Goal: Task Accomplishment & Management: Use online tool/utility

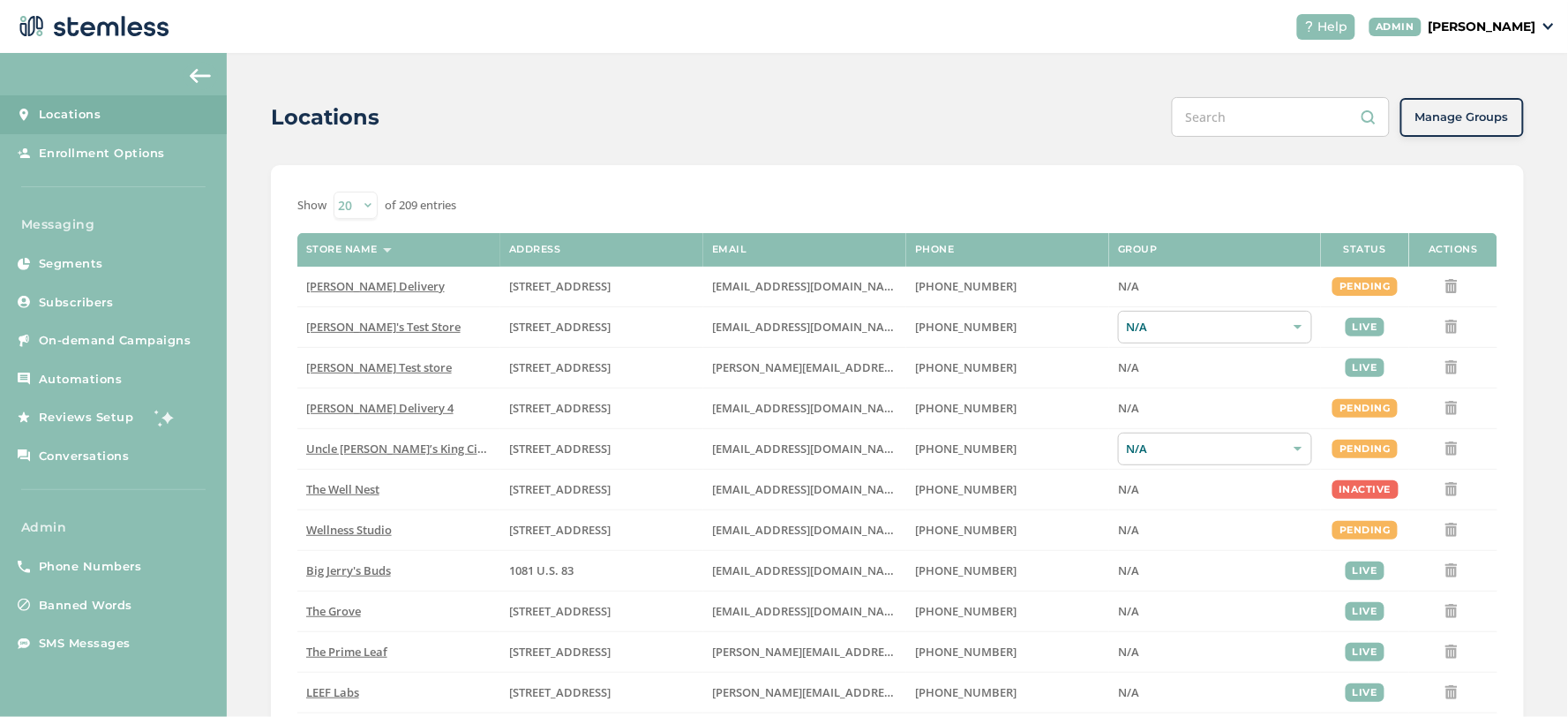
click at [1476, 41] on header "Help ADMIN Koushi [PERSON_NAME]" at bounding box center [784, 26] width 1568 height 53
click at [1480, 32] on p "[PERSON_NAME]" at bounding box center [1483, 26] width 107 height 18
click at [1517, 116] on ul "Go to Website Profile Impersonate Logout" at bounding box center [1491, 110] width 107 height 135
click at [1469, 22] on p "[PERSON_NAME]" at bounding box center [1483, 26] width 107 height 18
click at [1476, 128] on span "Impersonate" at bounding box center [1491, 127] width 86 height 17
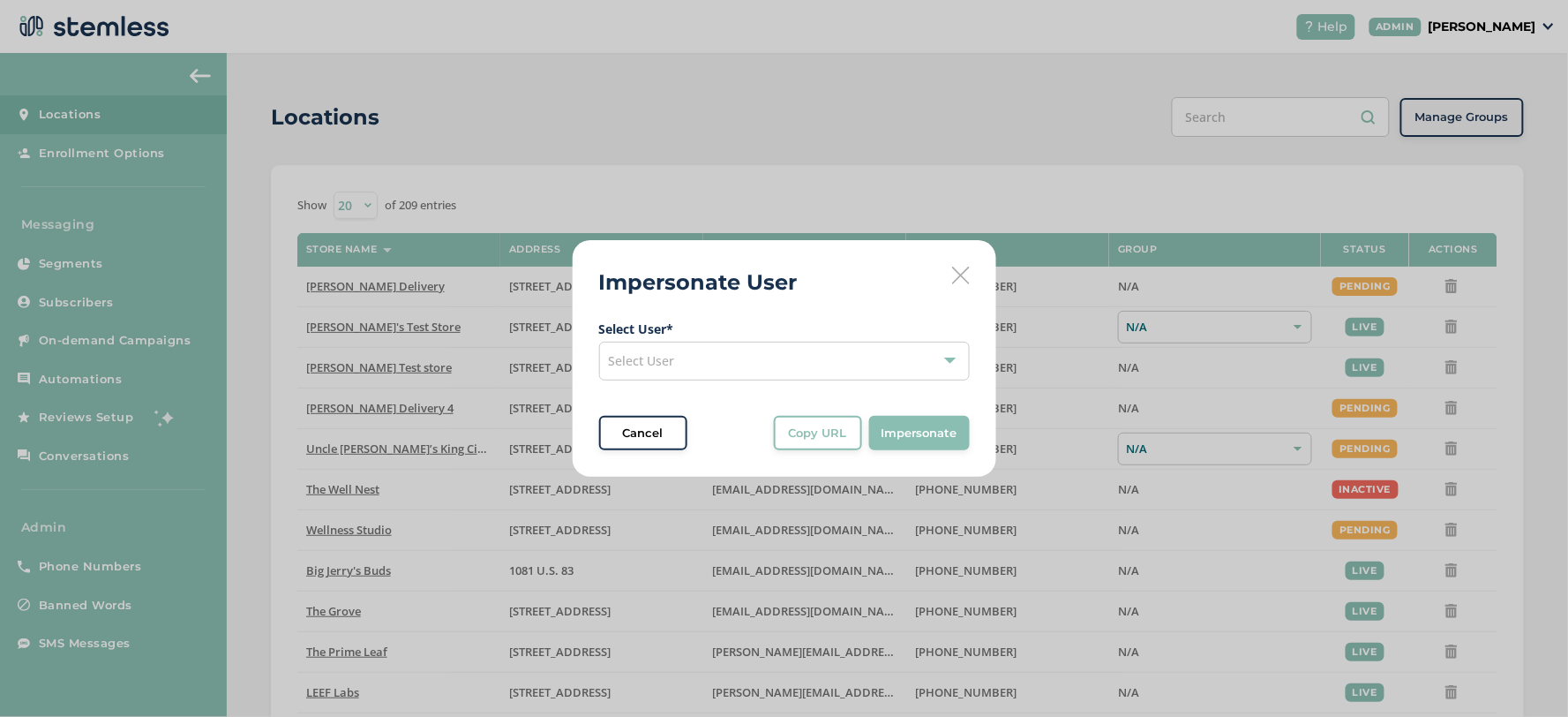
click at [833, 363] on div "Select User" at bounding box center [784, 361] width 370 height 38
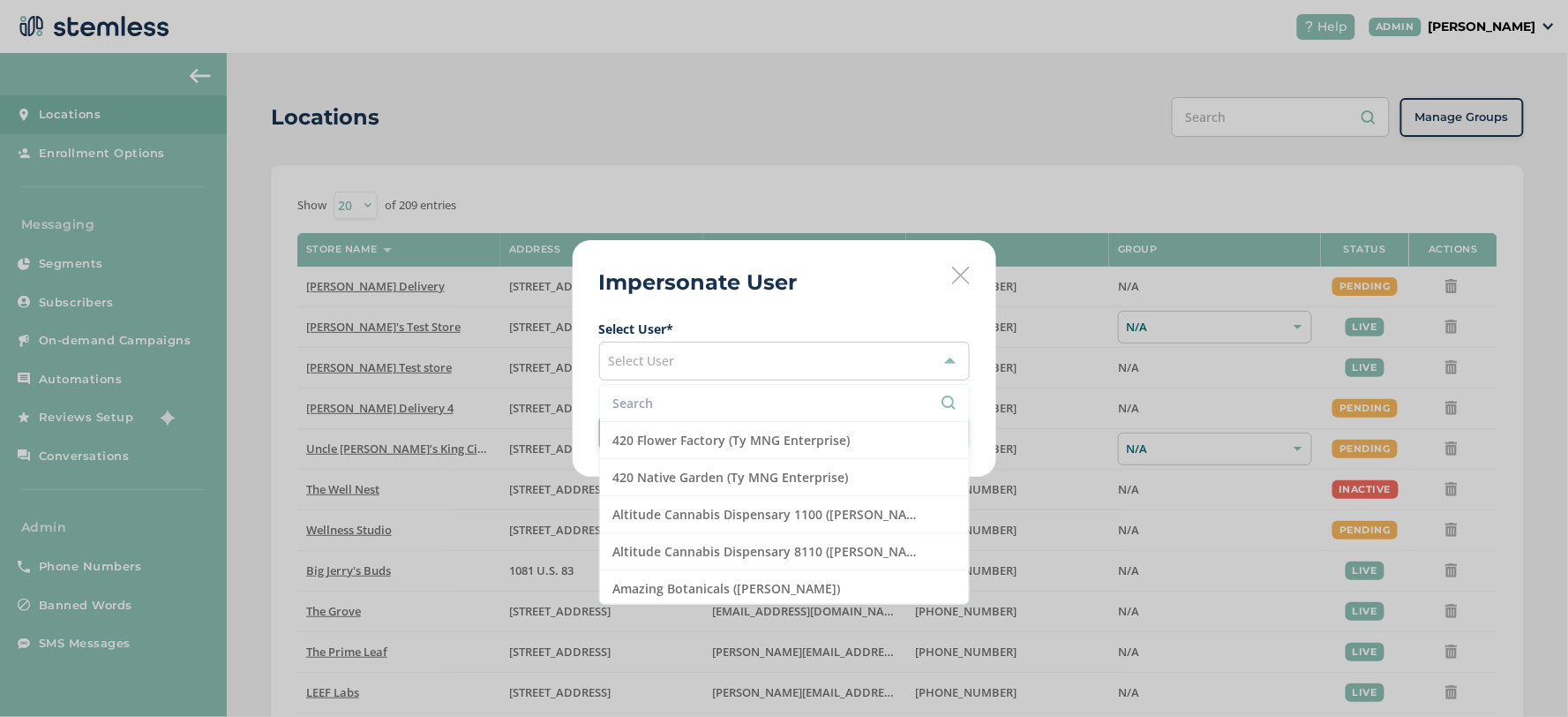
click at [759, 403] on input "text" at bounding box center [784, 402] width 343 height 18
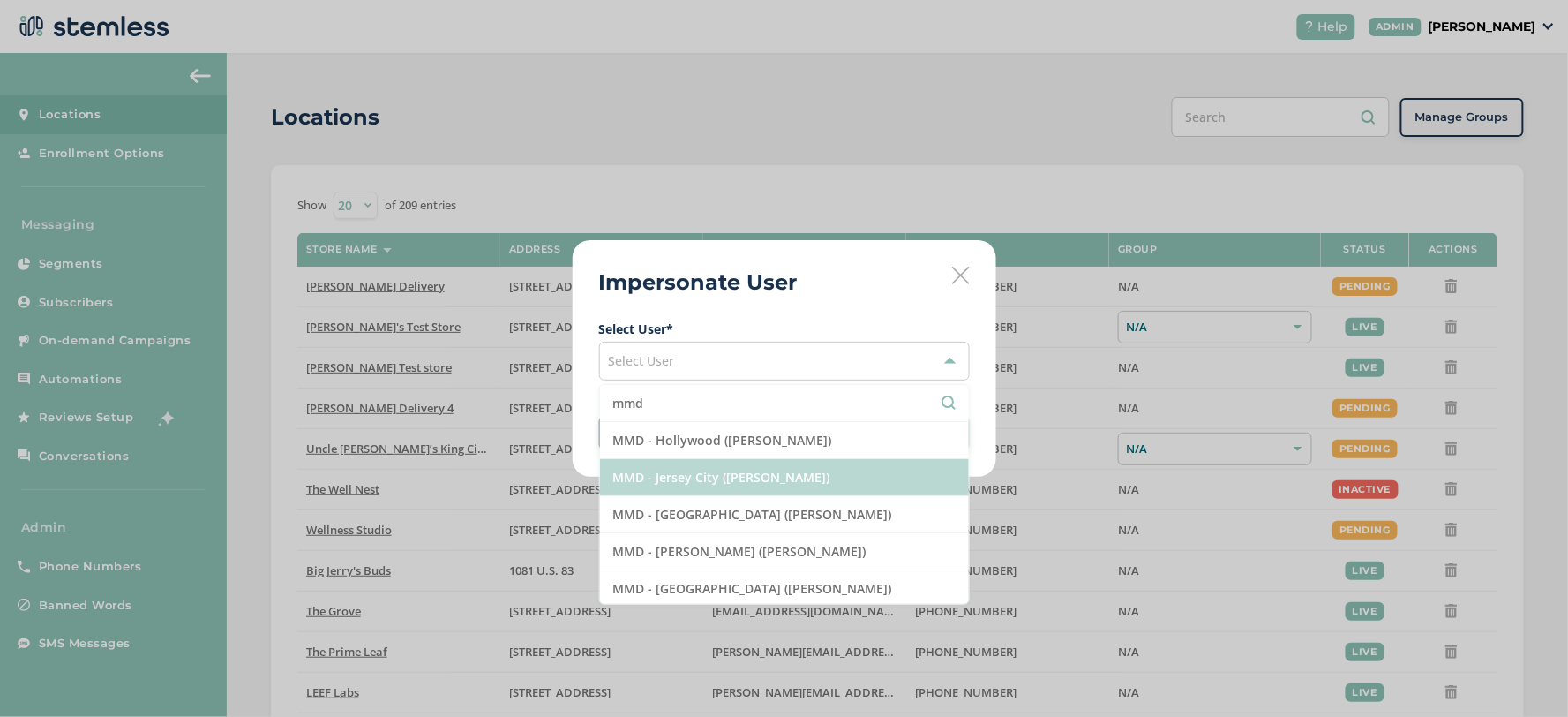
type input "mmd"
click at [750, 490] on li "MMD - Jersey City ([PERSON_NAME])" at bounding box center [784, 477] width 368 height 37
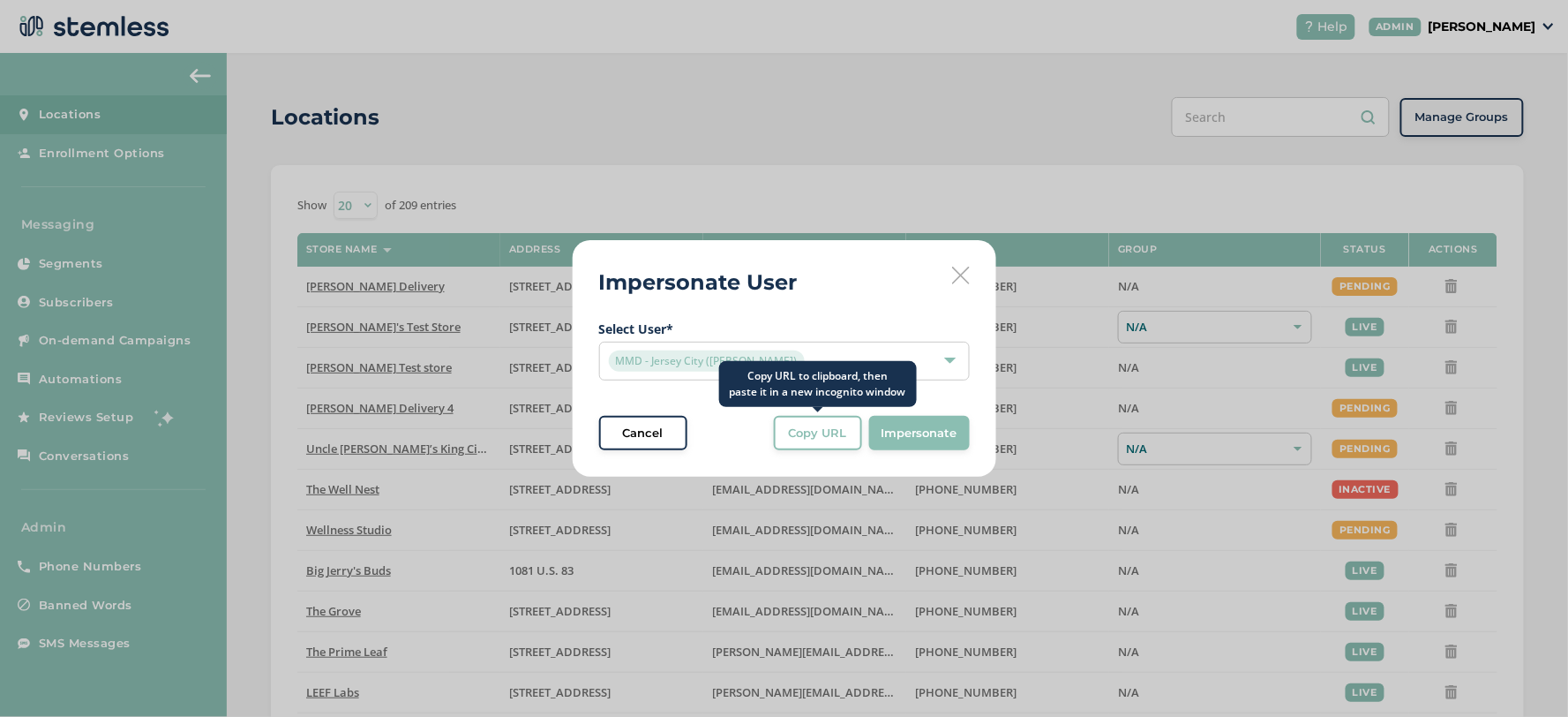
click at [839, 428] on span "Copy URL" at bounding box center [818, 433] width 59 height 17
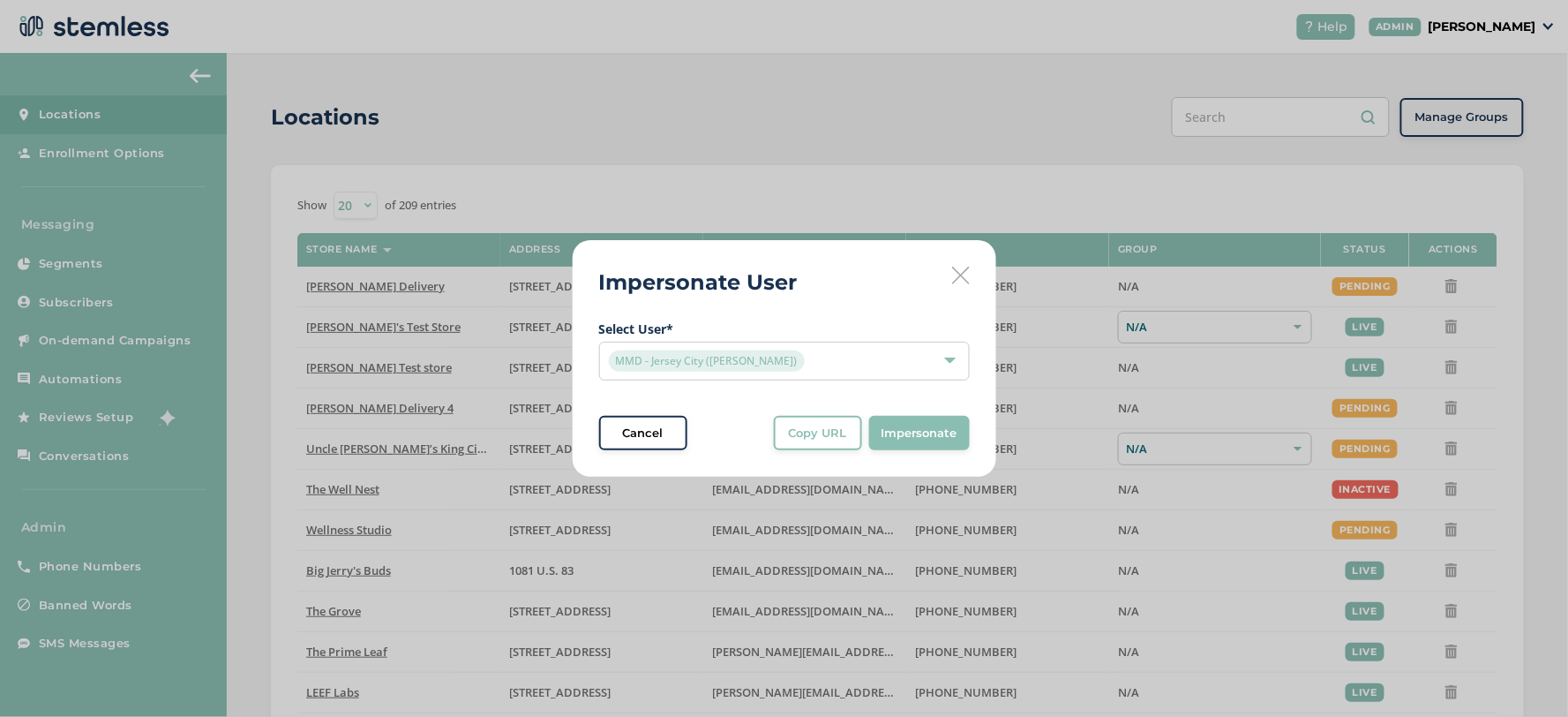
click at [973, 282] on div "Impersonate User Select User * MMD - Jersey City ([PERSON_NAME]) Cancel Copy UR…" at bounding box center [784, 358] width 423 height 237
click at [942, 279] on div "Impersonate User Select User * MMD - Jersey City ([PERSON_NAME]) Cancel Copy UR…" at bounding box center [784, 358] width 423 height 237
click at [962, 278] on icon at bounding box center [961, 275] width 17 height 17
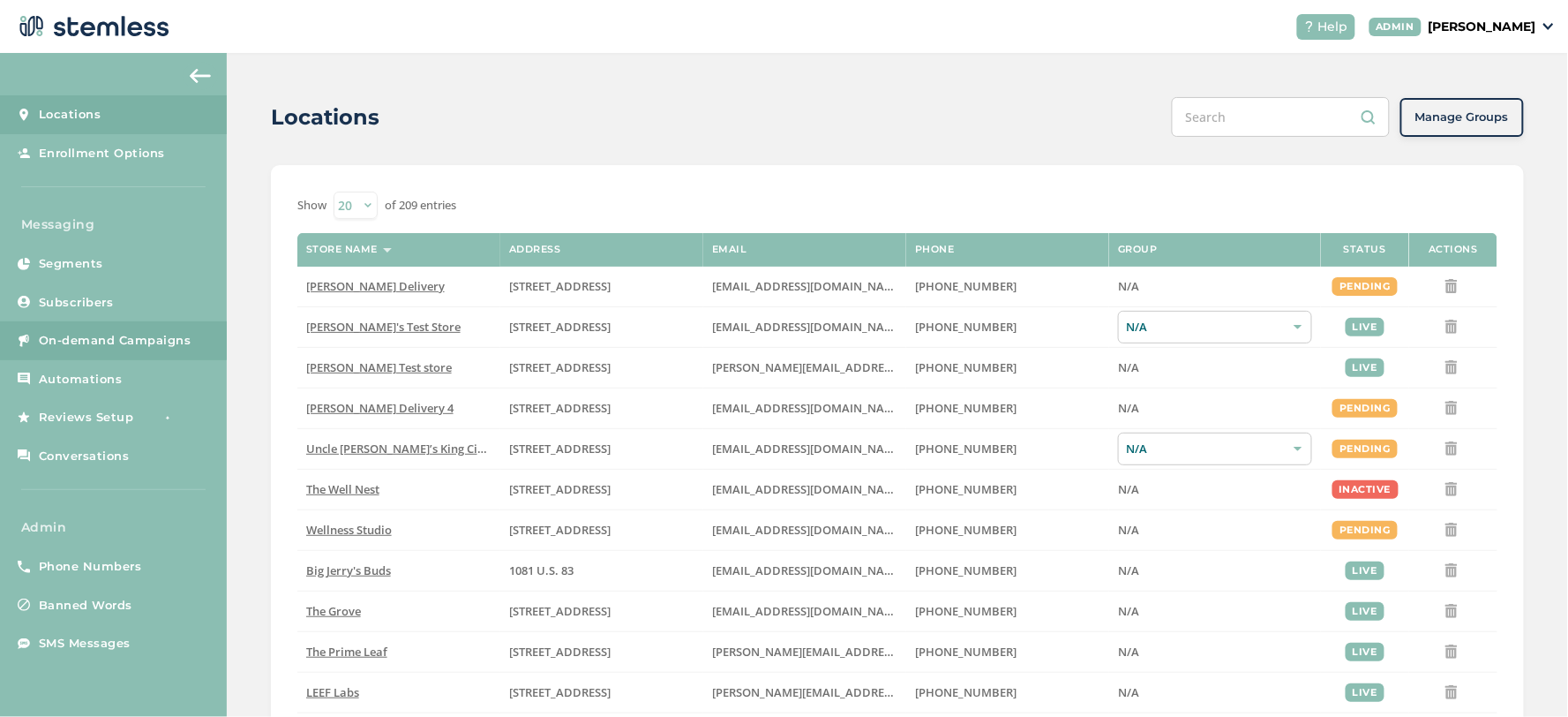
click at [145, 347] on span "On-demand Campaigns" at bounding box center [114, 341] width 153 height 17
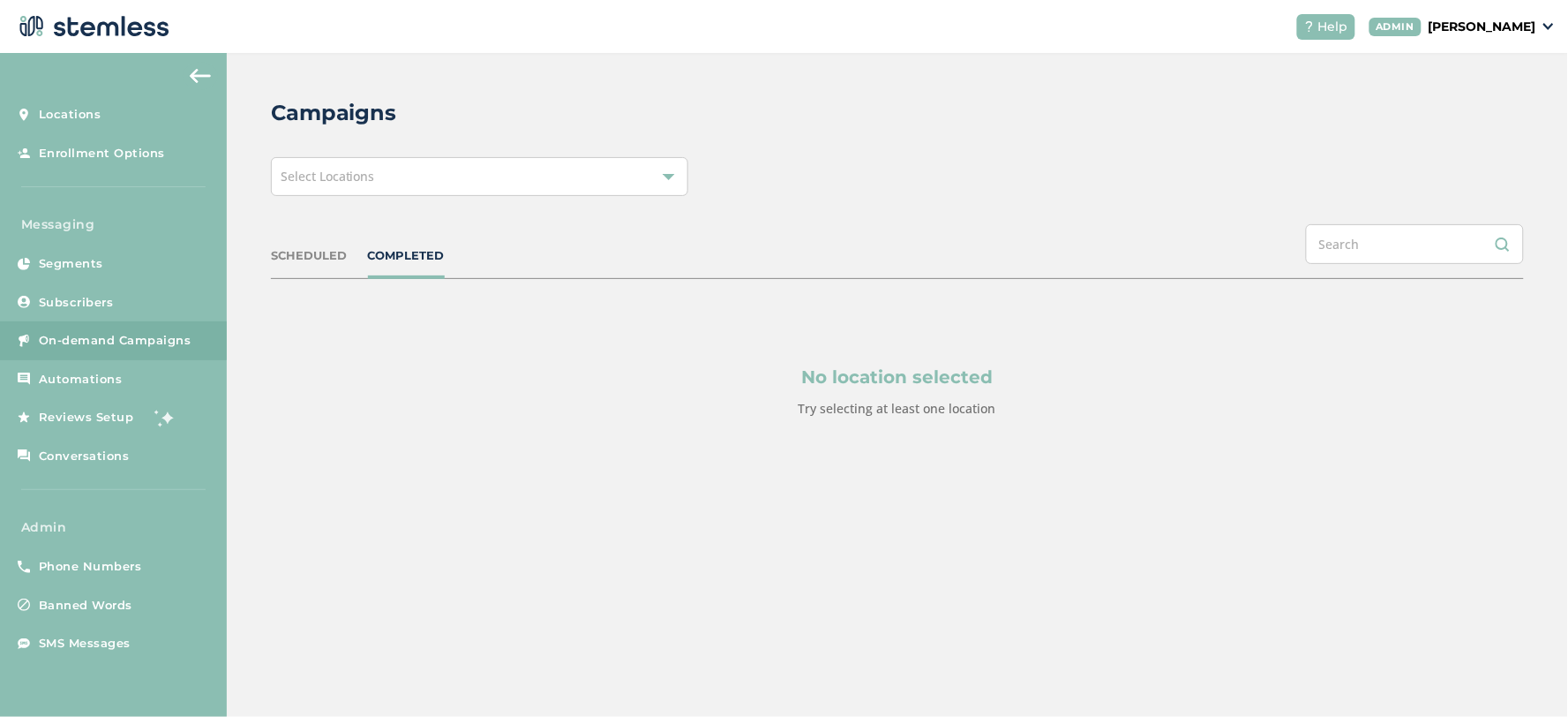
click at [535, 175] on div "Select Locations" at bounding box center [479, 177] width 417 height 38
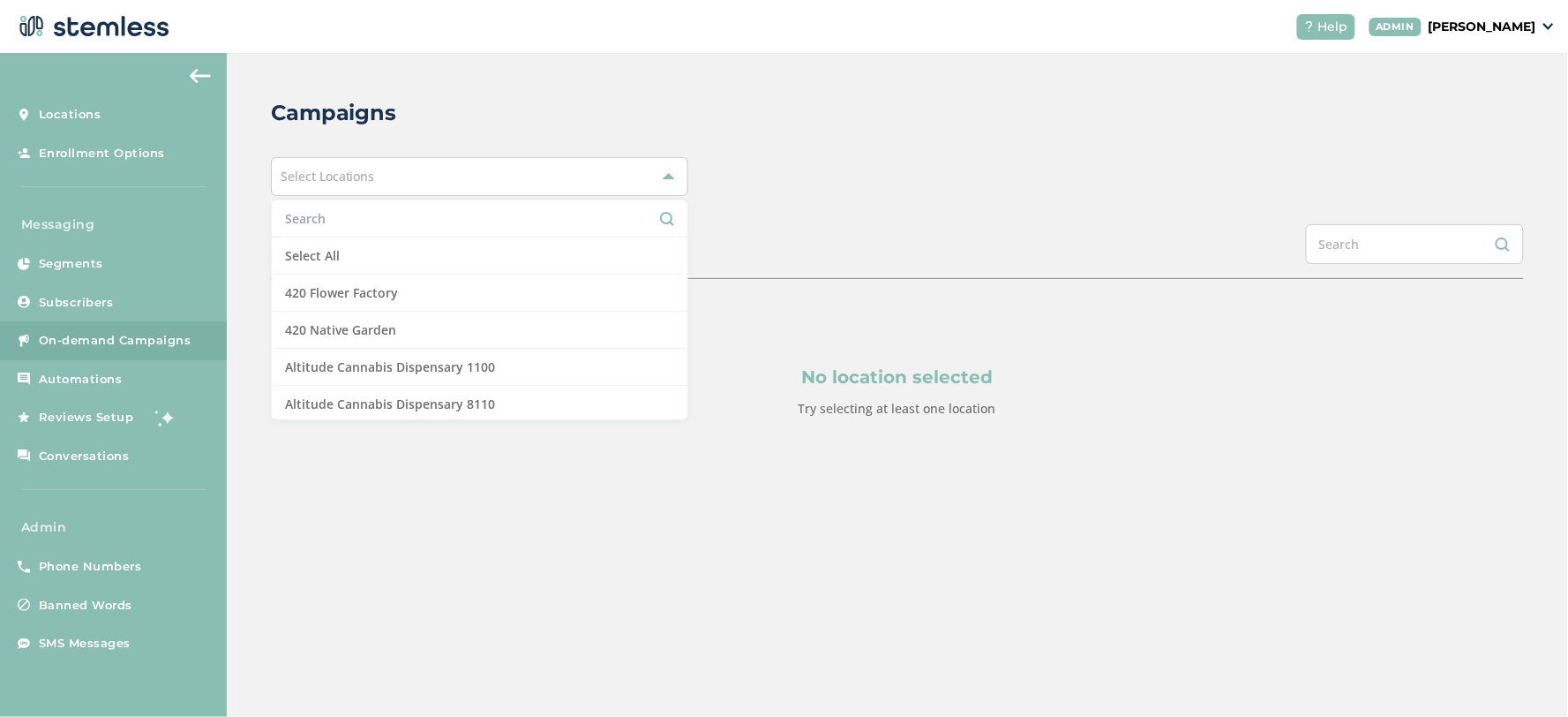
click at [510, 221] on input "text" at bounding box center [479, 218] width 389 height 18
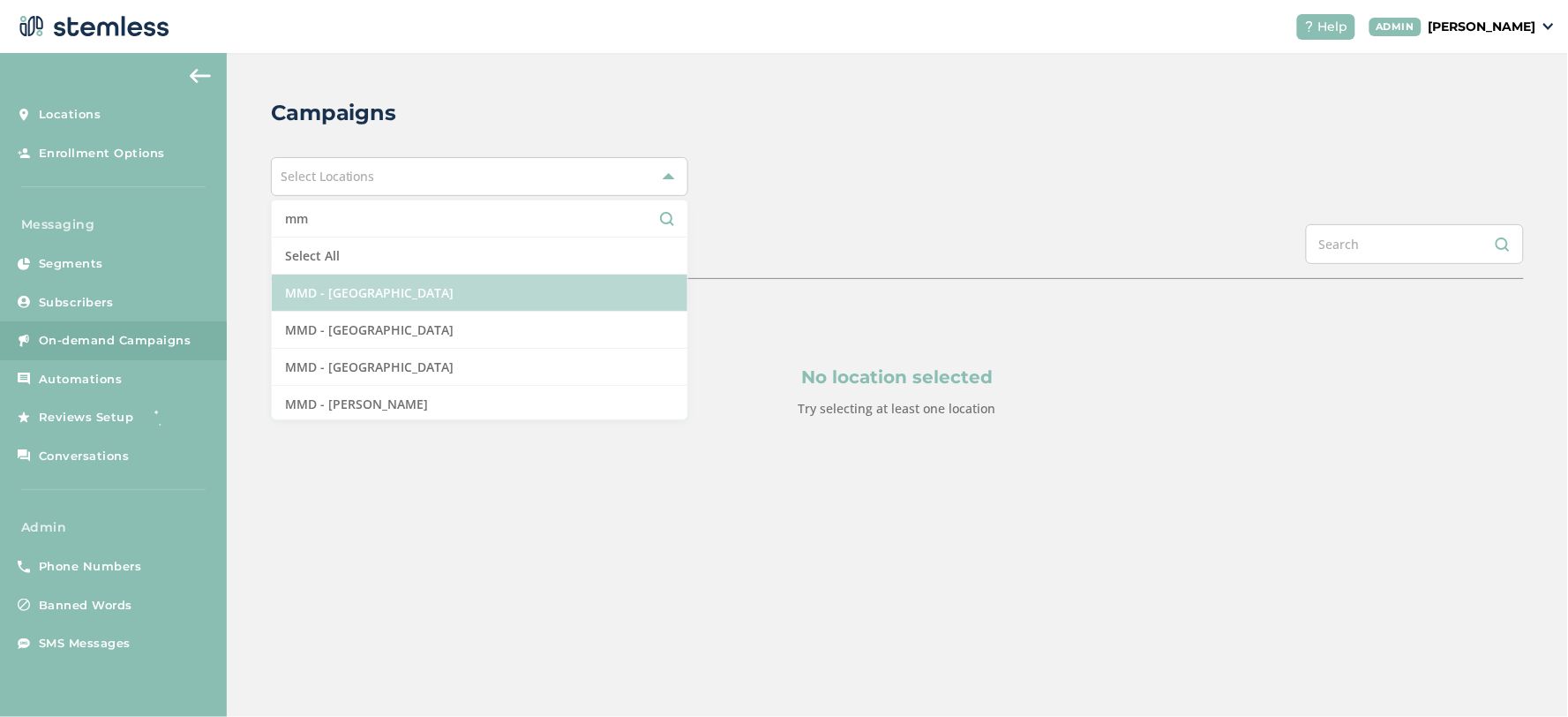
type input "mm"
click at [492, 306] on li "MMD - [GEOGRAPHIC_DATA]" at bounding box center [479, 293] width 416 height 37
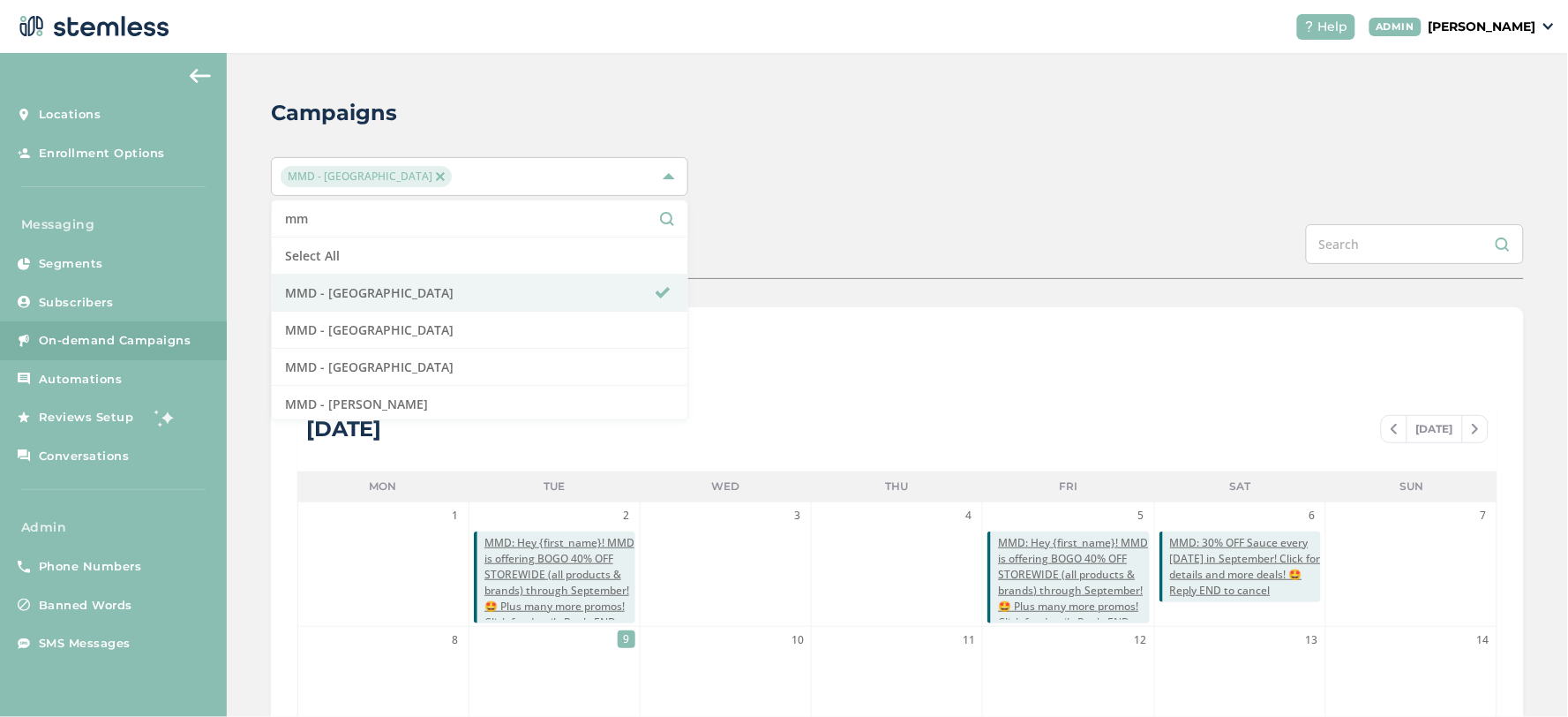
click at [867, 174] on div "MMD - Hollywood mm Select All MMD - Hollywood MMD - Jersey City MMD - [GEOGRAPH…" at bounding box center [897, 177] width 1253 height 38
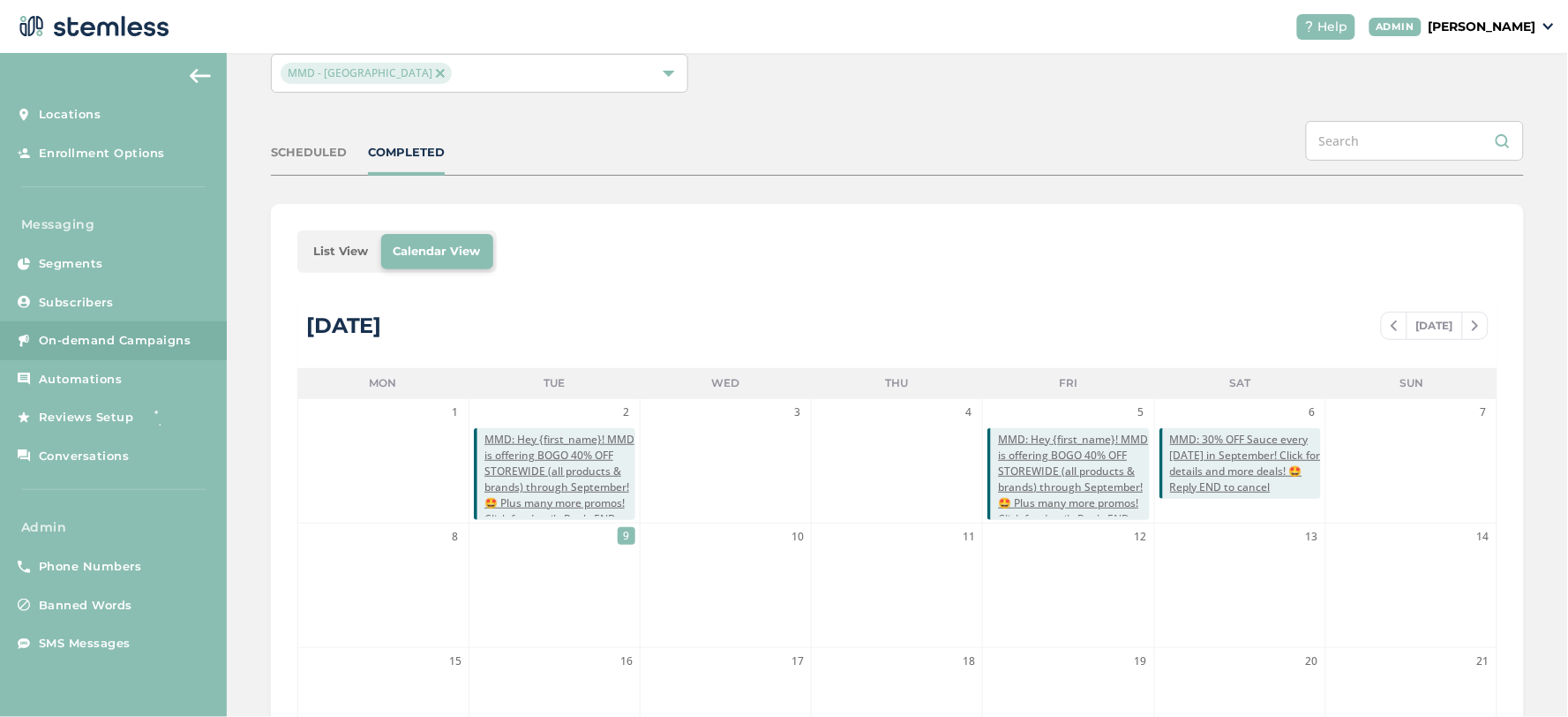
scroll to position [196, 0]
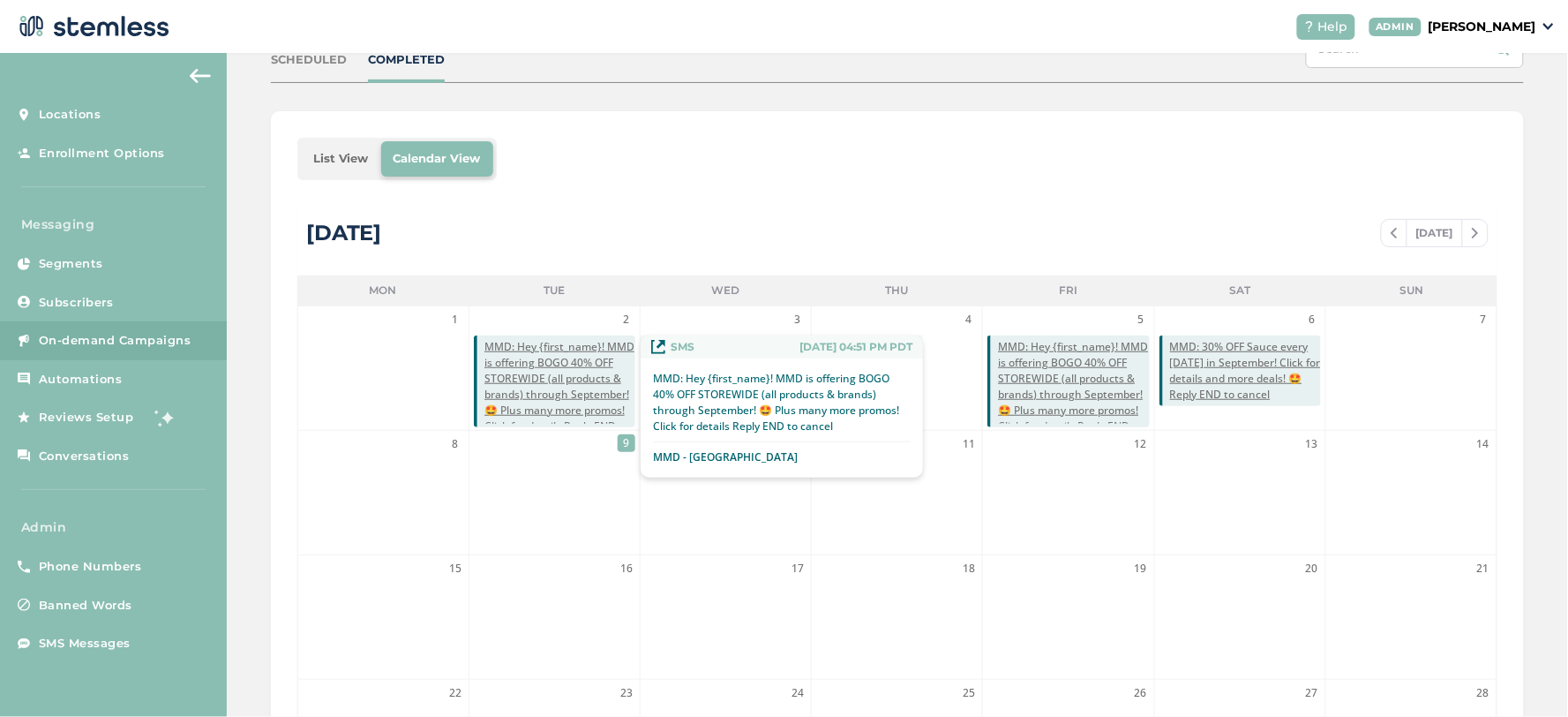
click at [556, 378] on span "MMD: Hey {first_name}! MMD is offering BOGO 40% OFF STOREWIDE (all products & b…" at bounding box center [559, 394] width 151 height 111
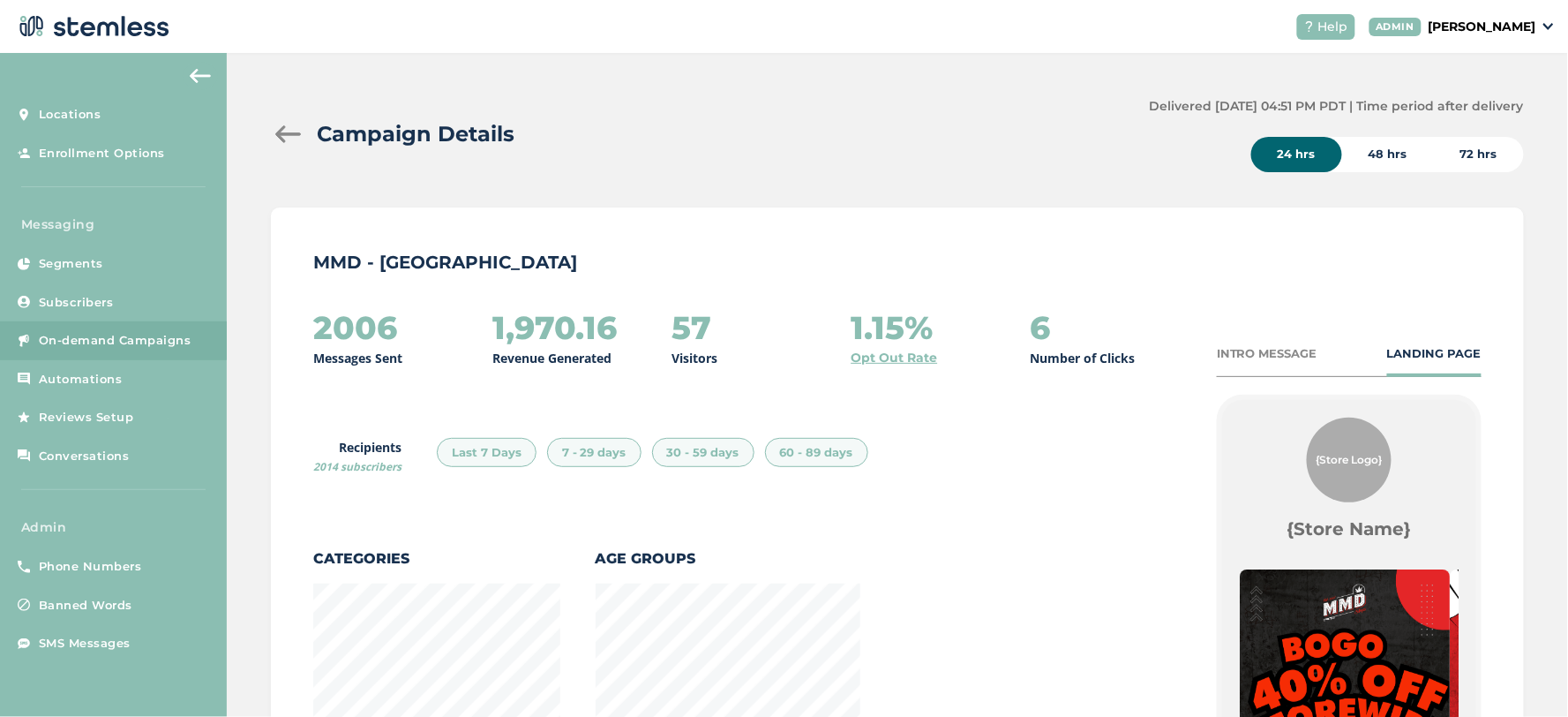
scroll to position [1230, 1244]
click at [895, 356] on link "Opt Out Rate" at bounding box center [893, 357] width 86 height 18
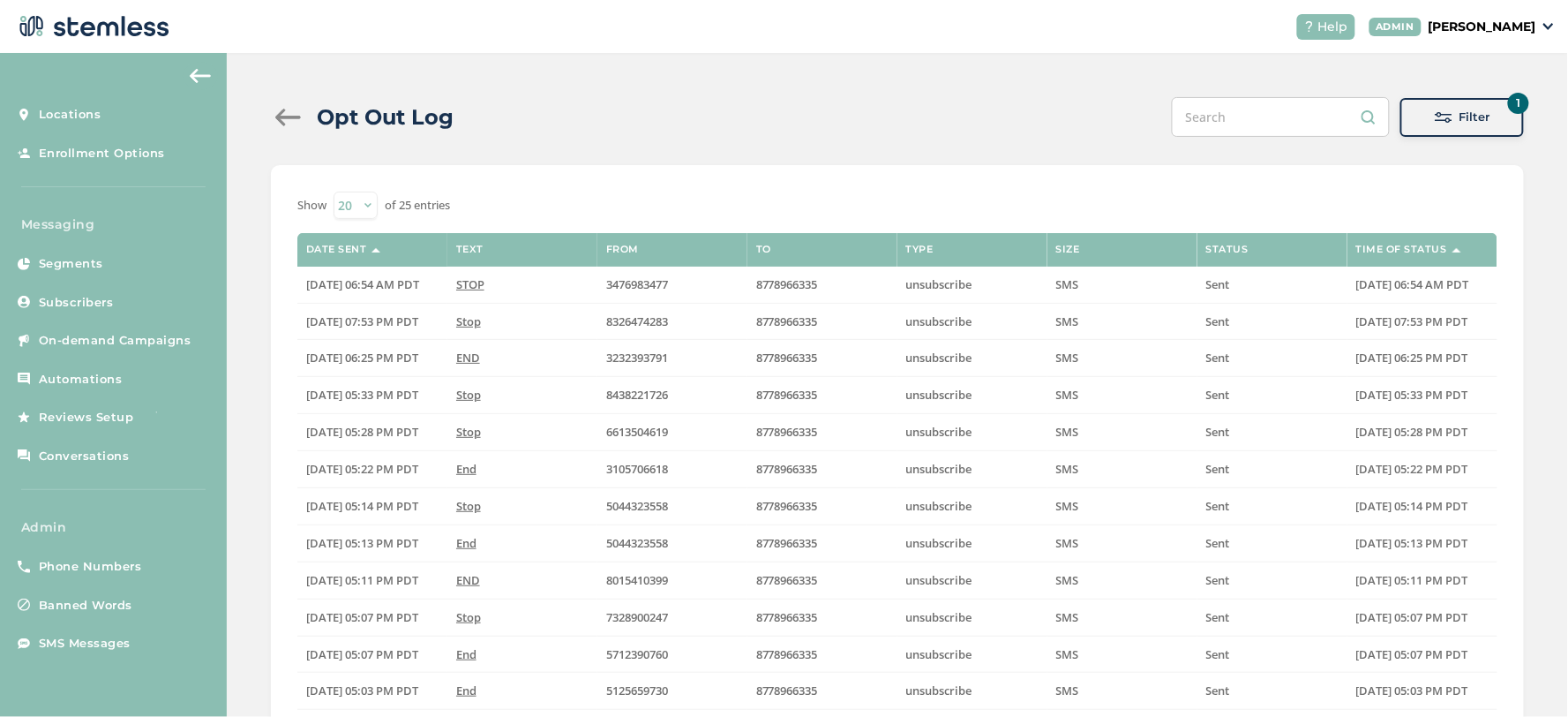
click at [1438, 117] on span at bounding box center [1443, 117] width 17 height 17
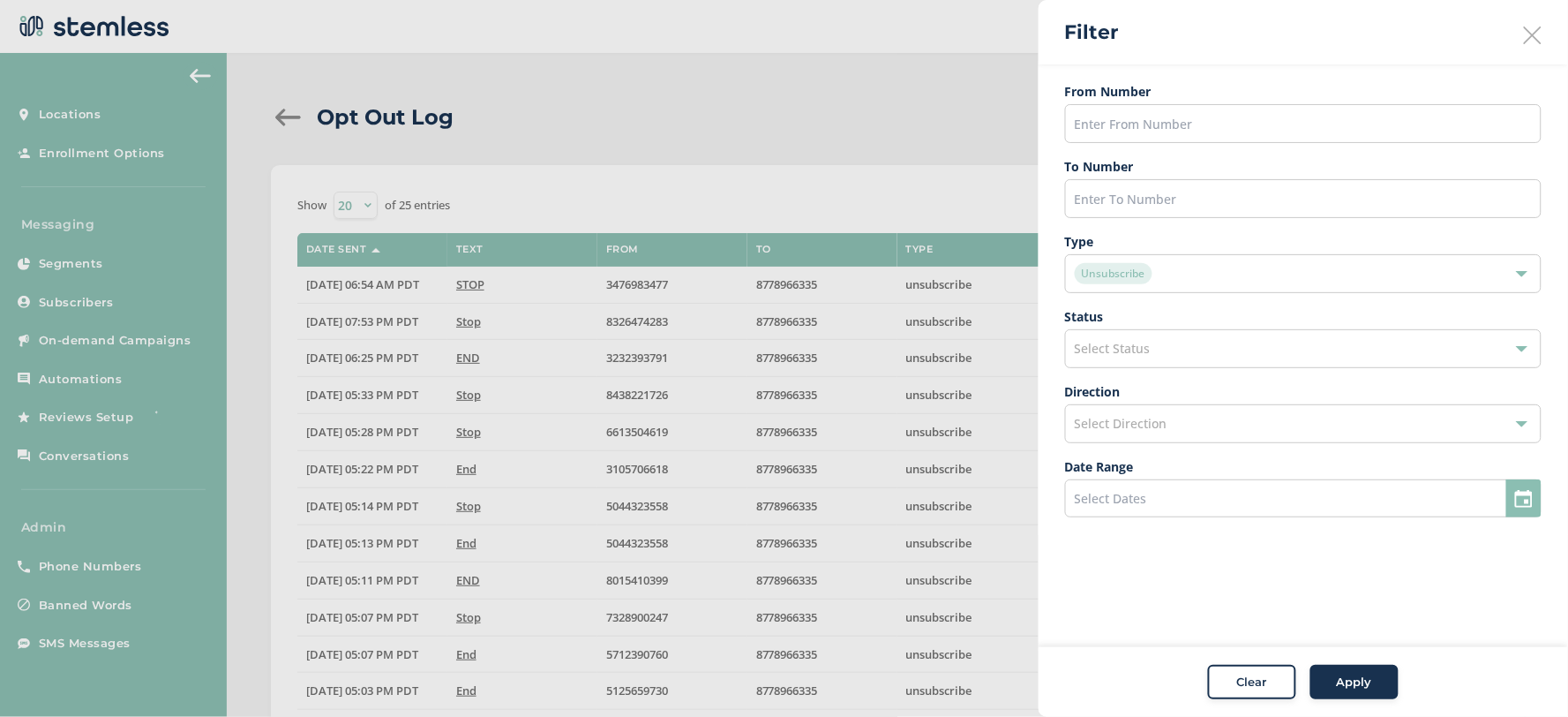
click at [1188, 274] on div "Unsubscribe" at bounding box center [1295, 274] width 440 height 21
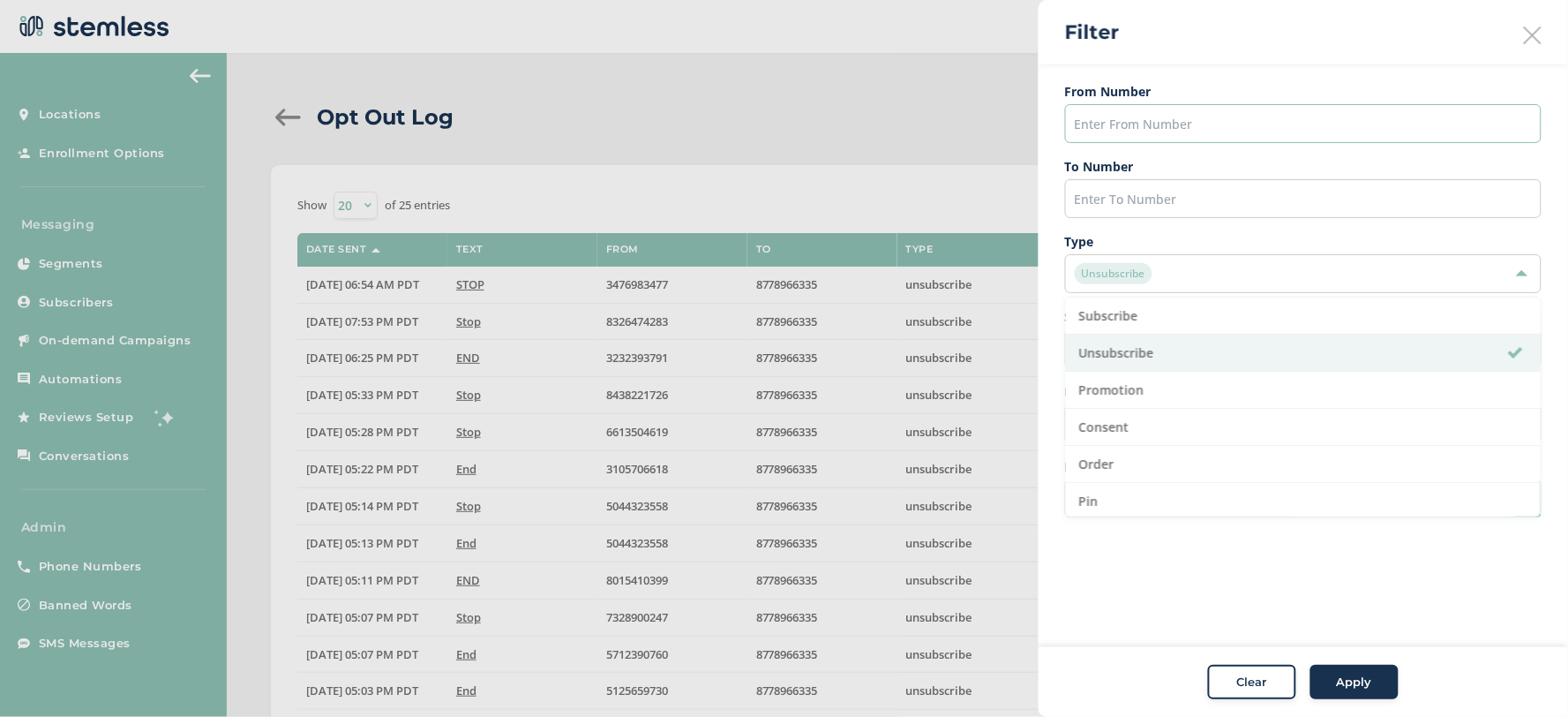
click at [1105, 115] on input "text" at bounding box center [1303, 123] width 476 height 38
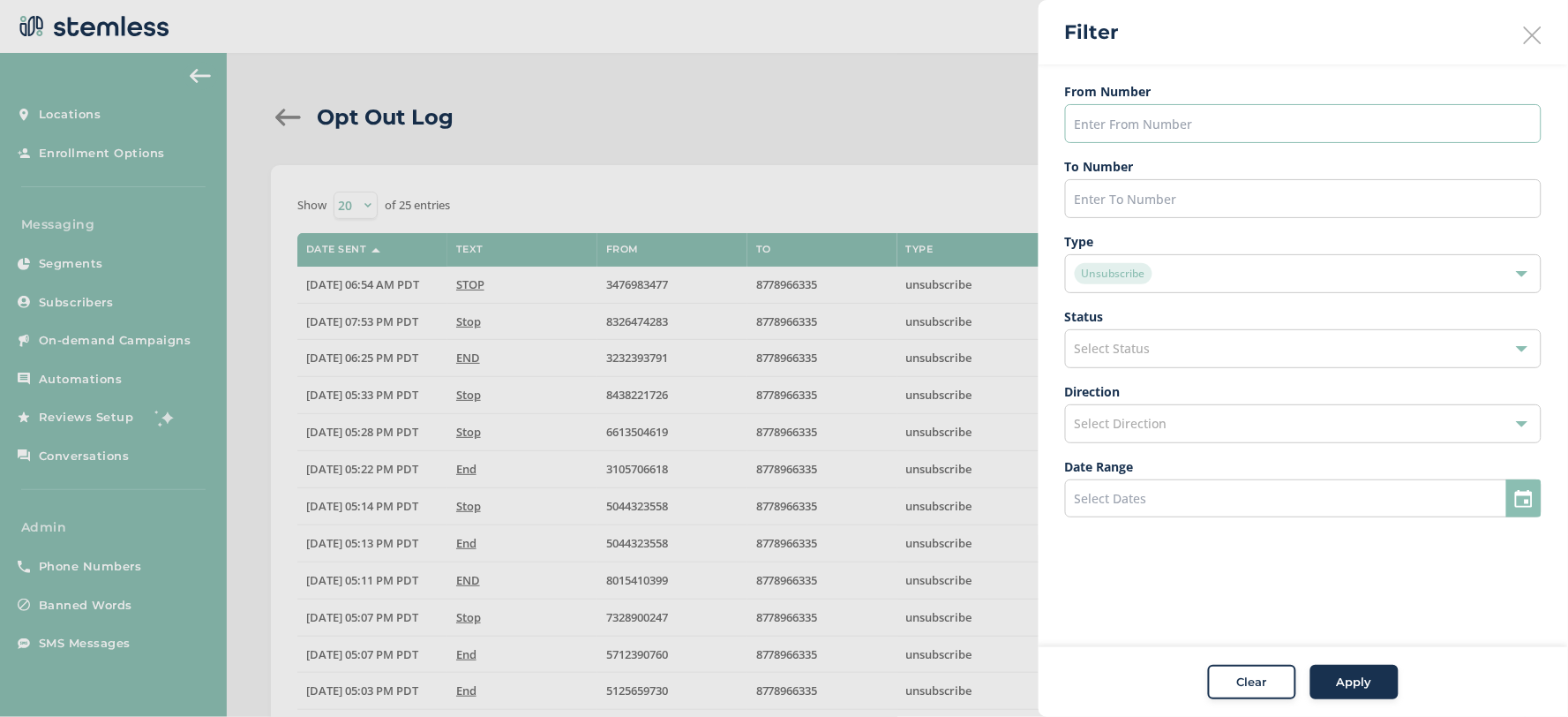
paste input "8333845842"
type input "8333845842"
click at [1221, 284] on div "Unsubscribe" at bounding box center [1303, 274] width 476 height 38
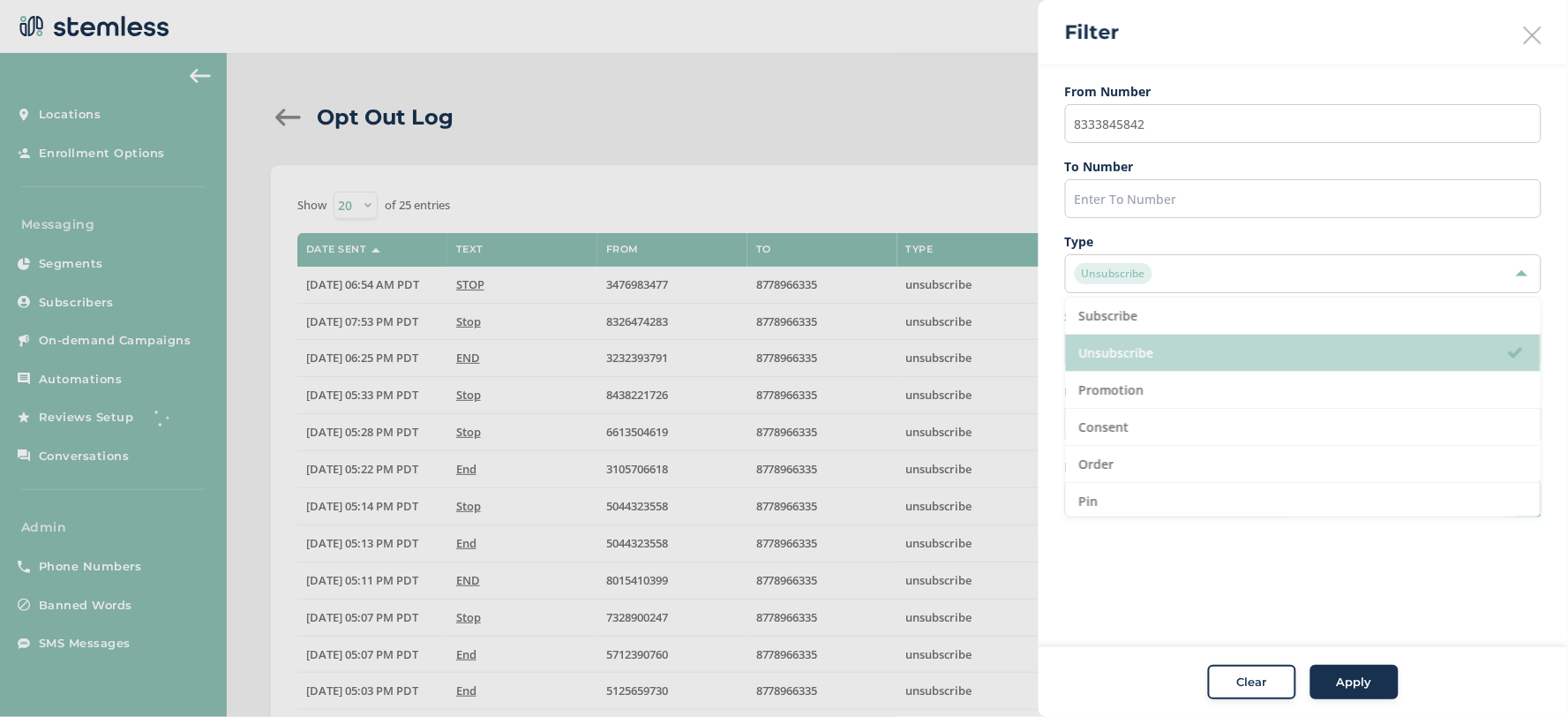
click at [1188, 340] on li "Unsubscribe" at bounding box center [1303, 352] width 475 height 37
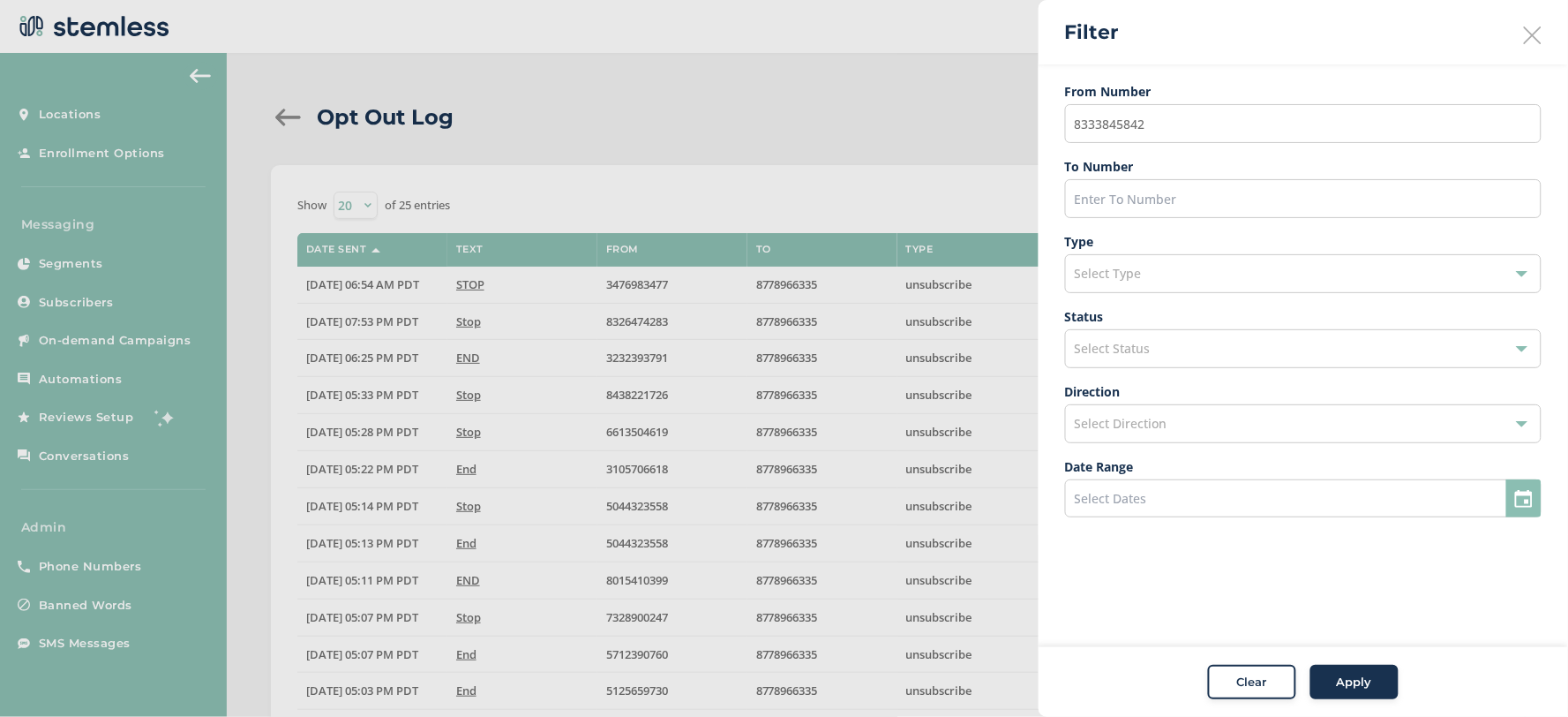
click at [1342, 682] on span "Apply" at bounding box center [1354, 682] width 36 height 17
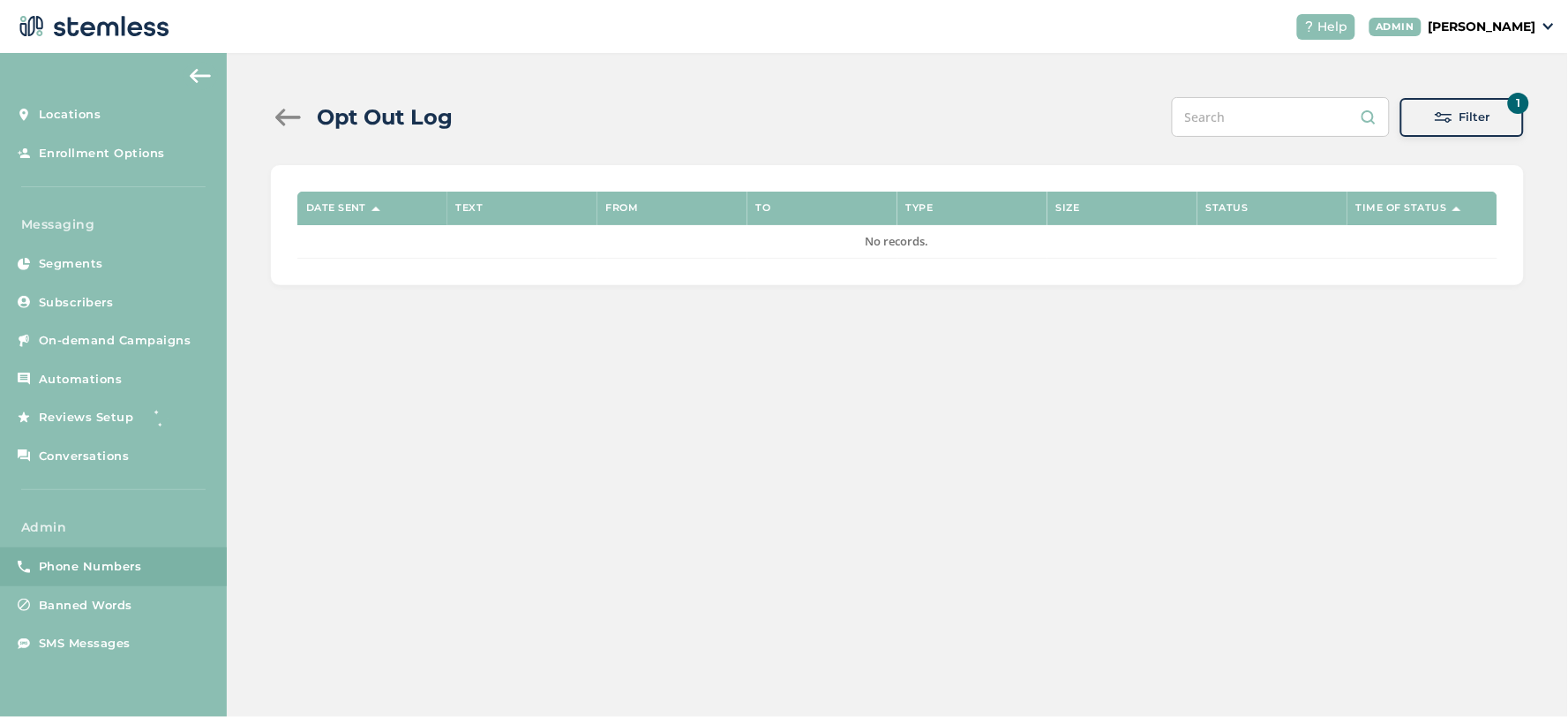
click at [85, 560] on span "Phone Numbers" at bounding box center [90, 566] width 104 height 17
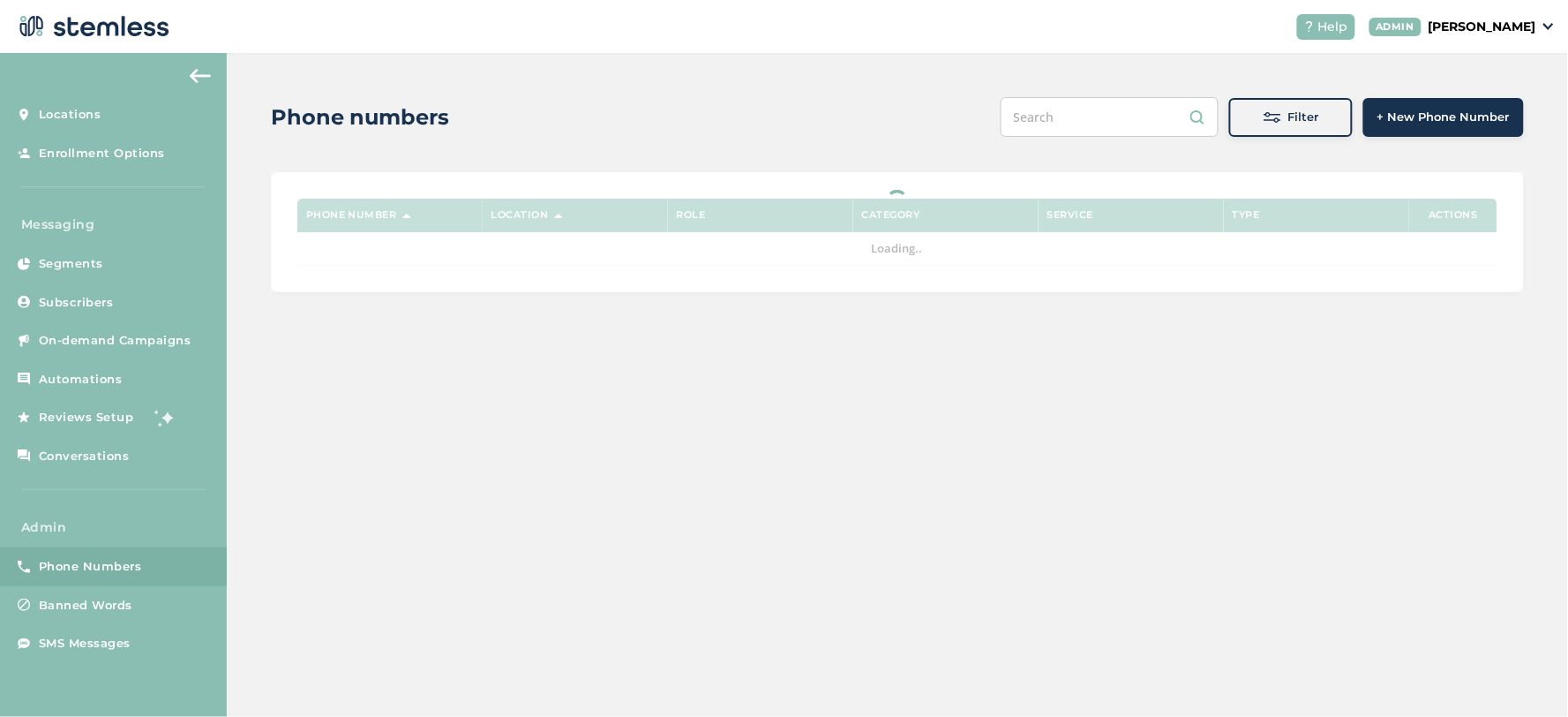
click at [1127, 126] on input "text" at bounding box center [1109, 116] width 218 height 39
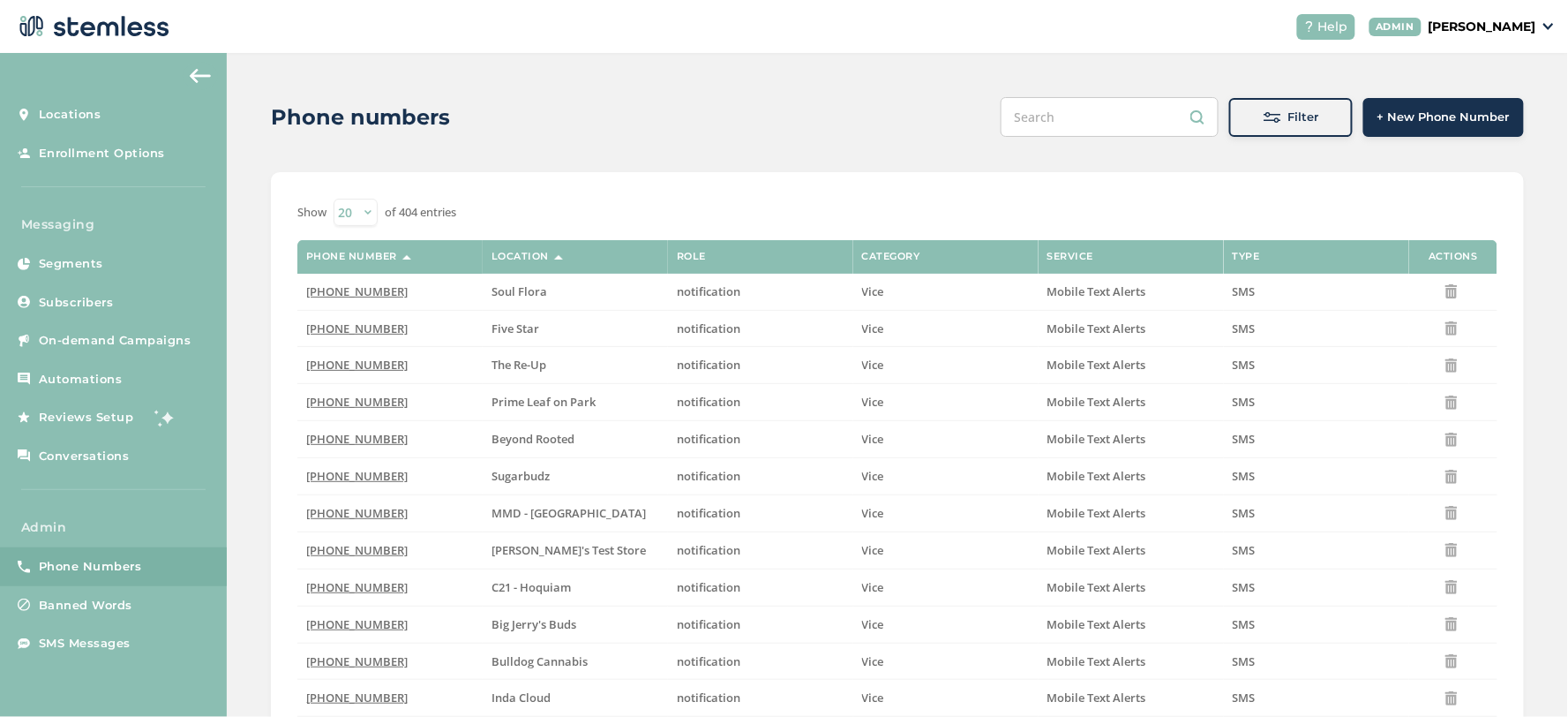
paste input "8333845842"
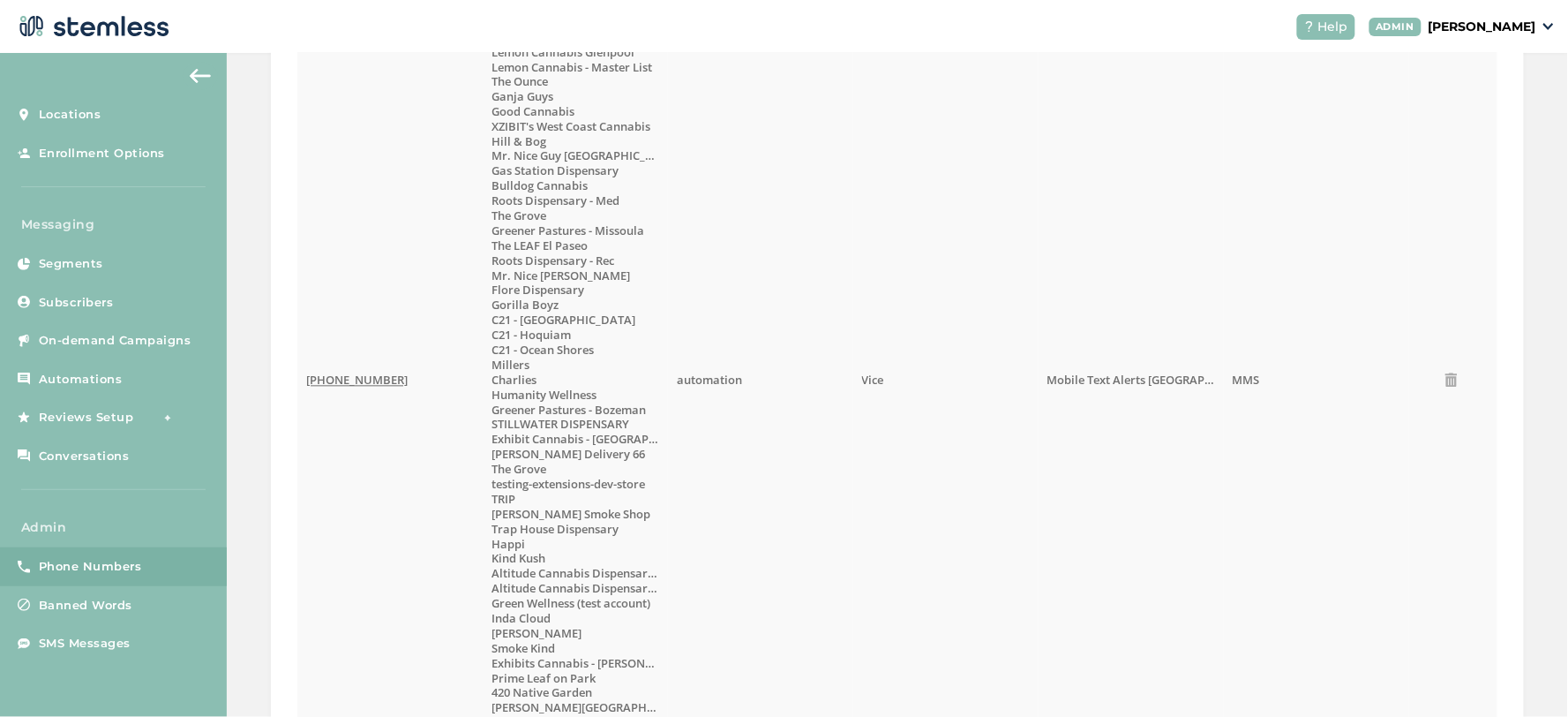
scroll to position [980, 0]
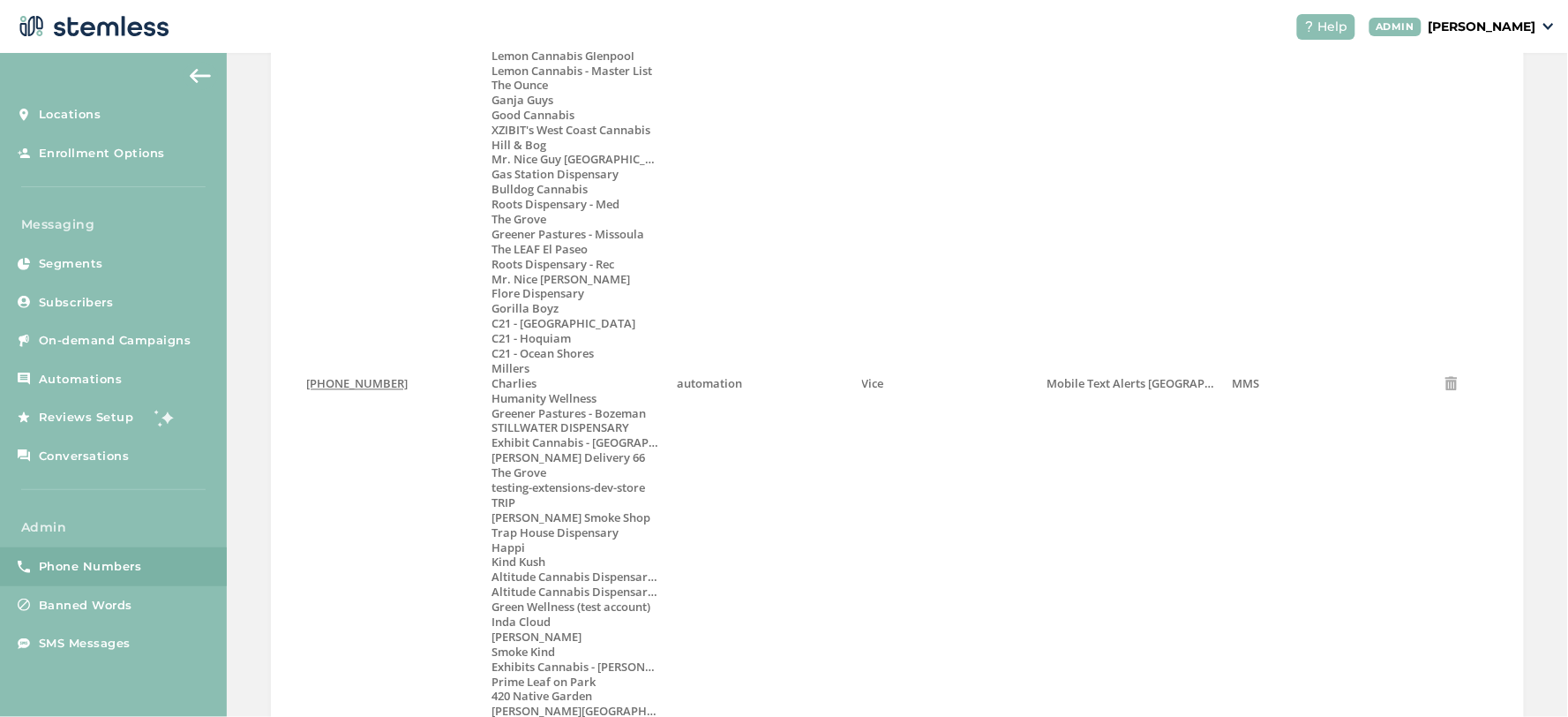
type input "8333845842"
